Goal: Information Seeking & Learning: Learn about a topic

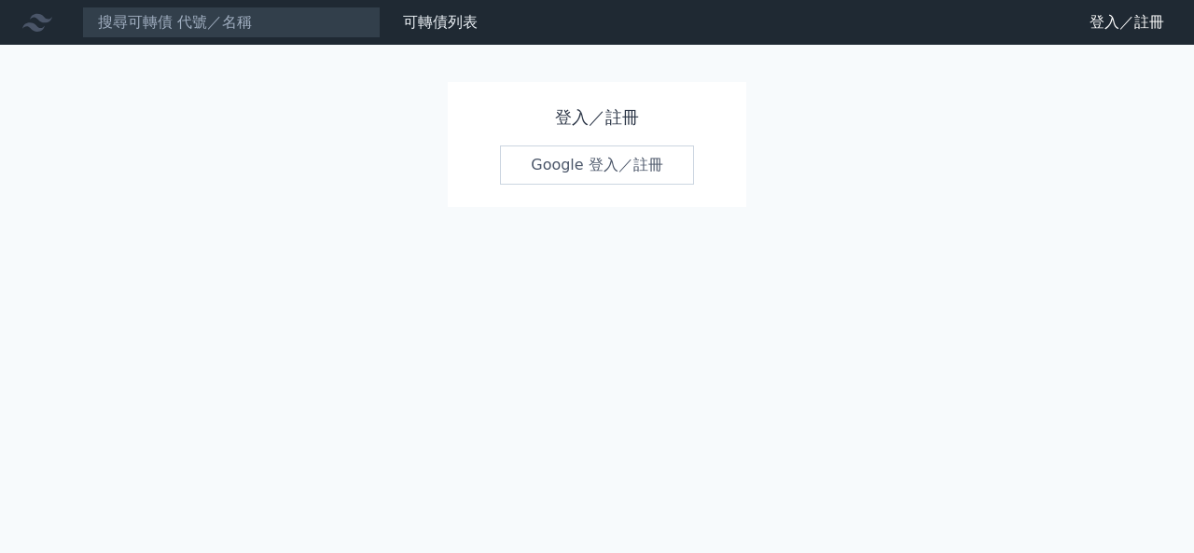
click at [551, 171] on link "Google 登入／註冊" at bounding box center [597, 164] width 194 height 39
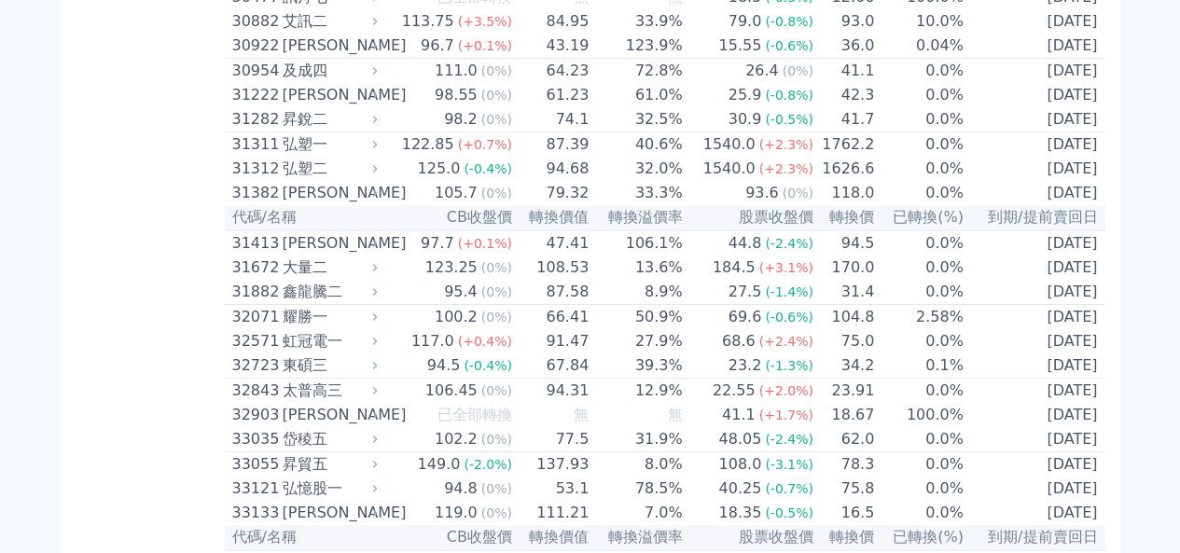
scroll to position [2798, 0]
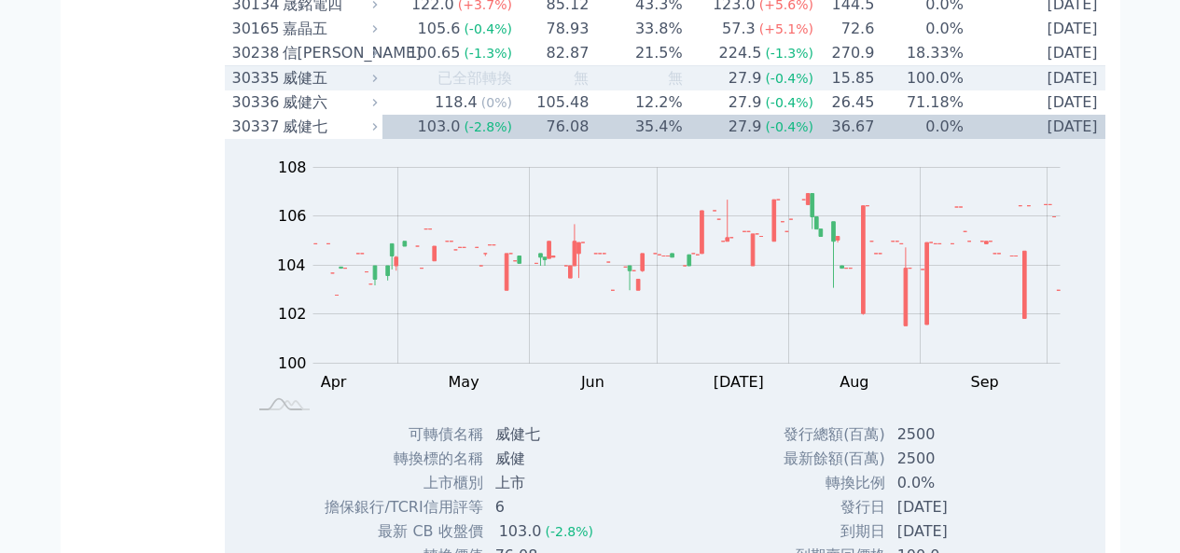
scroll to position [2518, 0]
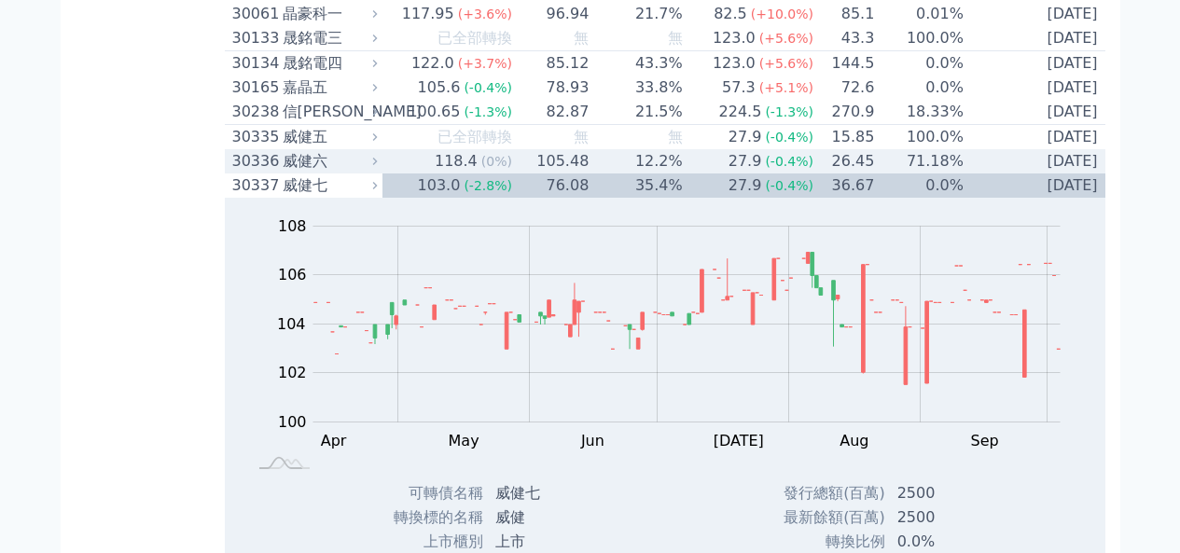
click at [320, 173] on div "威健六" at bounding box center [328, 161] width 91 height 22
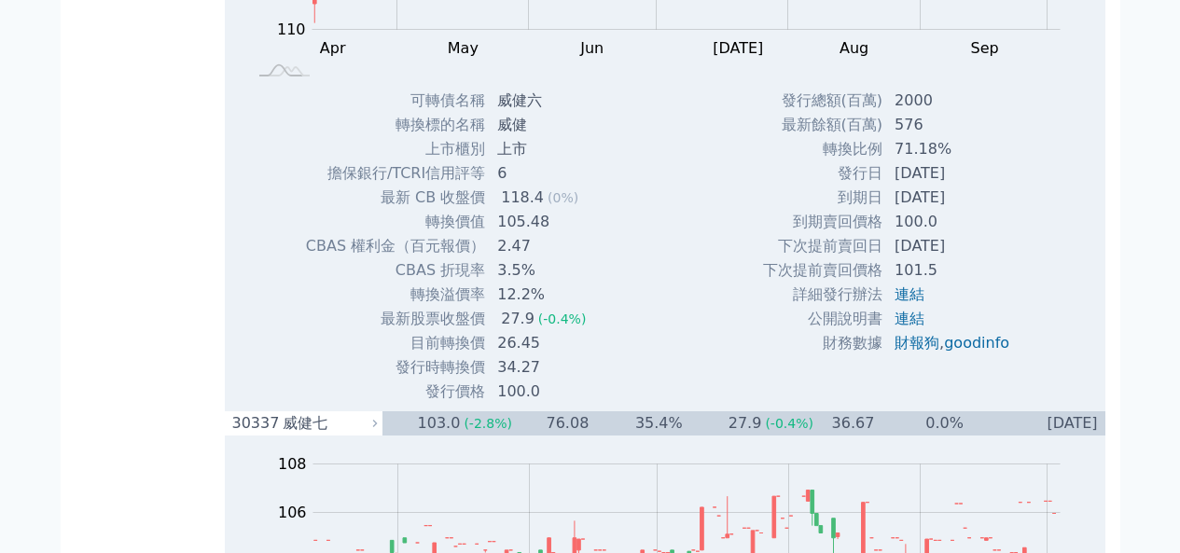
scroll to position [2891, 0]
